Goal: Communication & Community: Connect with others

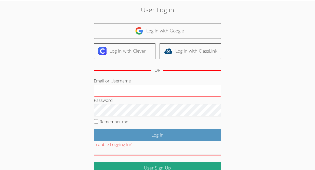
scroll to position [29, 0]
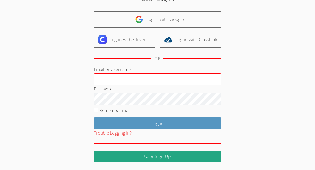
click at [119, 77] on input "Email or Username" at bounding box center [158, 79] width 128 height 12
click at [136, 79] on input "ashaprithviraj+admin@airtutors.org" at bounding box center [158, 79] width 128 height 12
type input "ashaprithviraj@airtutors.org"
click at [94, 117] on input "Log in" at bounding box center [158, 123] width 128 height 12
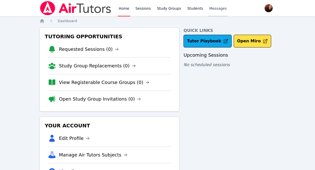
click at [219, 5] on link "Messages" at bounding box center [218, 8] width 20 height 16
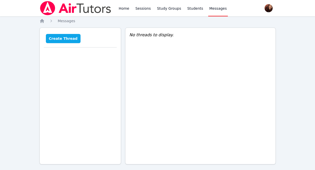
click at [54, 36] on button "Create Thread" at bounding box center [63, 38] width 35 height 9
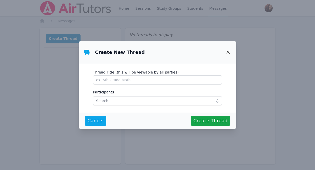
click at [228, 52] on icon "button" at bounding box center [228, 52] width 6 height 6
